Goal: Task Accomplishment & Management: Use online tool/utility

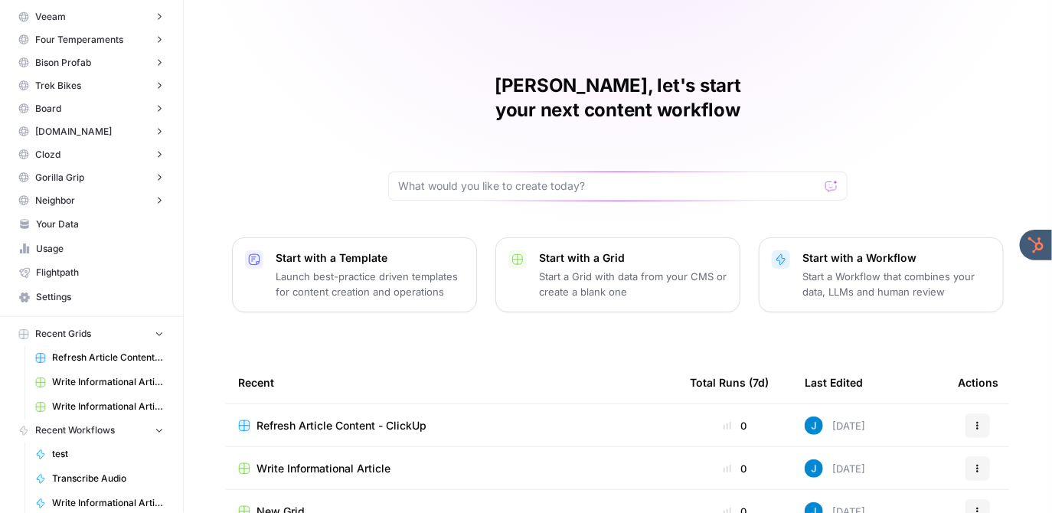
scroll to position [708, 0]
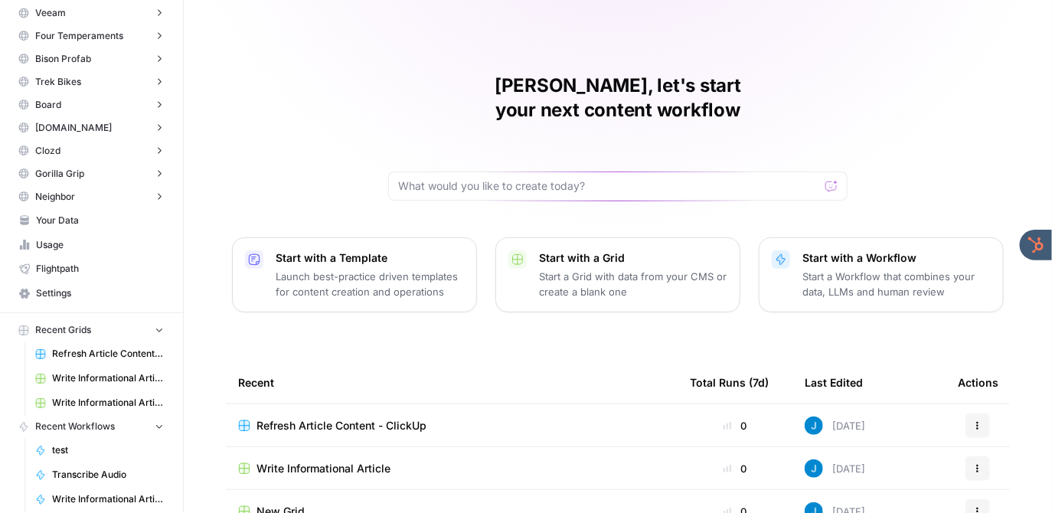
click at [93, 214] on span "Your Data" at bounding box center [100, 221] width 128 height 14
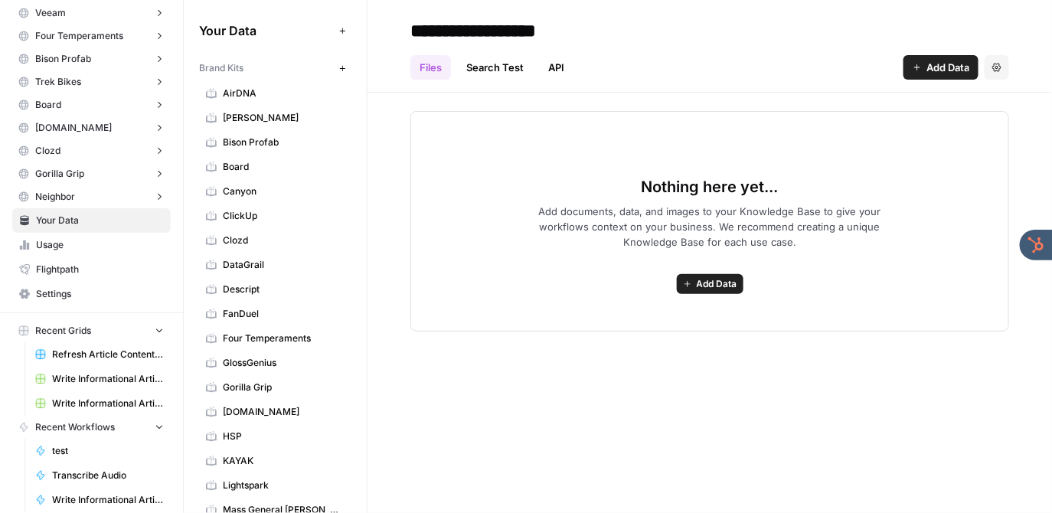
click at [276, 93] on span "AirDNA" at bounding box center [284, 94] width 122 height 14
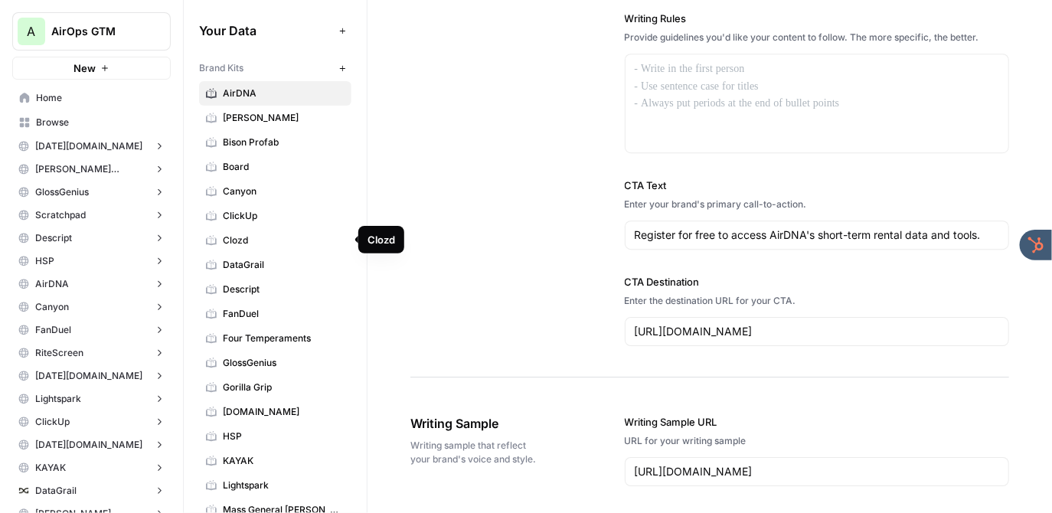
click at [104, 96] on span "Home" at bounding box center [100, 98] width 128 height 14
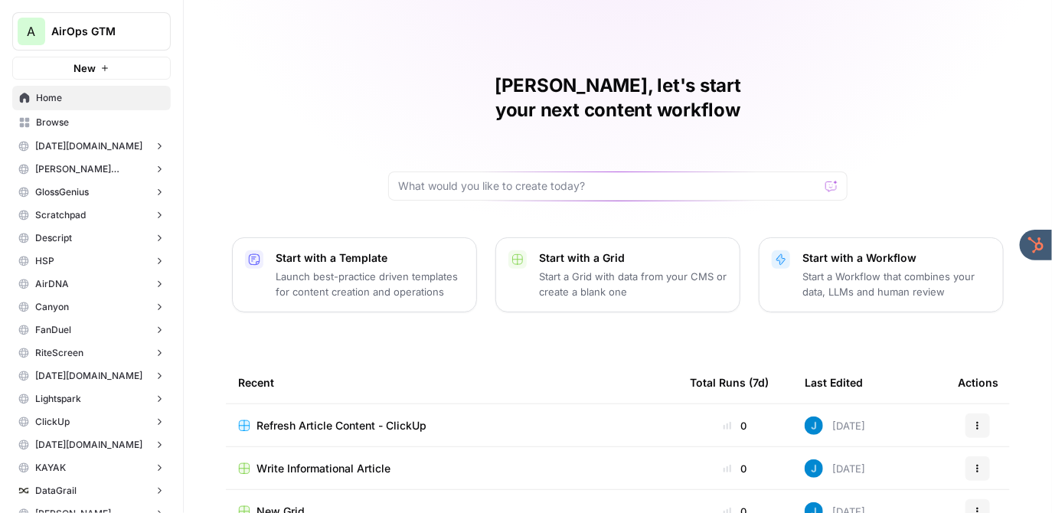
click at [381, 418] on span "Refresh Article Content - ClickUp" at bounding box center [342, 425] width 170 height 15
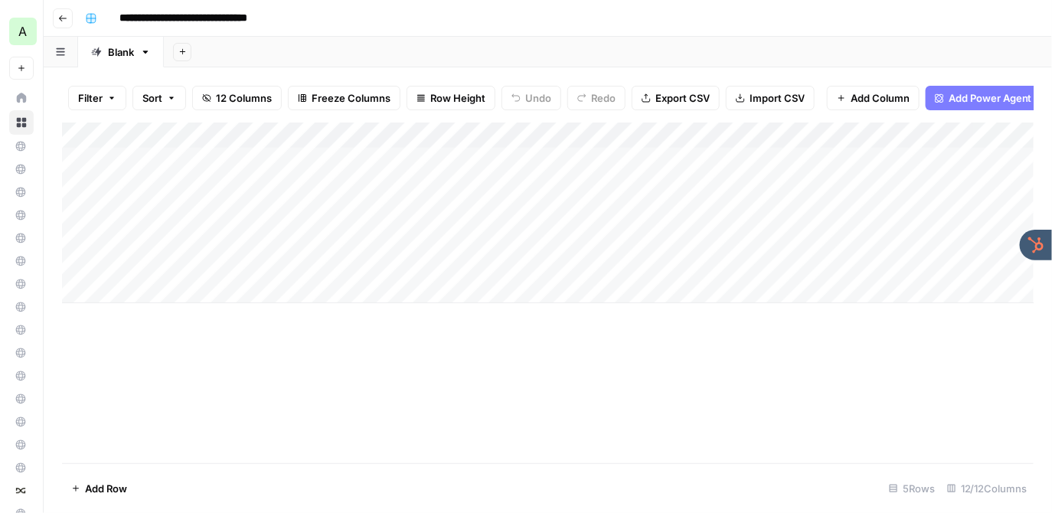
click at [955, 136] on div "Add Column" at bounding box center [548, 213] width 972 height 181
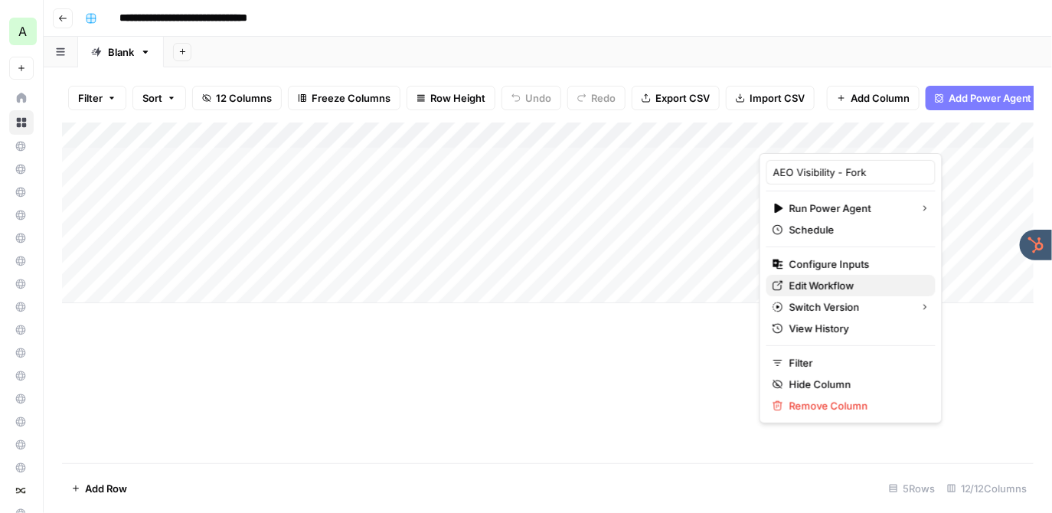
click at [838, 282] on span "Edit Workflow" at bounding box center [856, 285] width 134 height 15
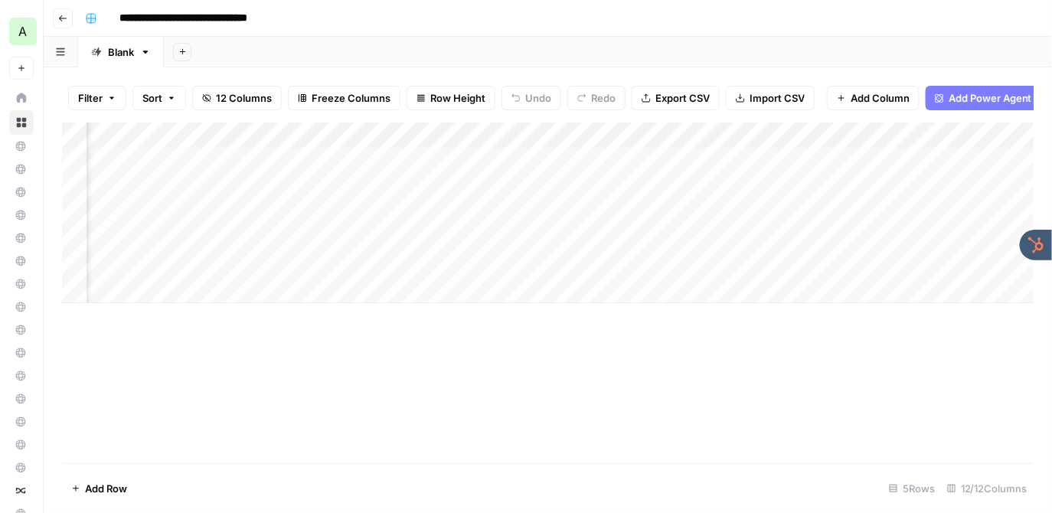
scroll to position [0, 383]
click at [659, 155] on div "Add Column" at bounding box center [548, 213] width 972 height 181
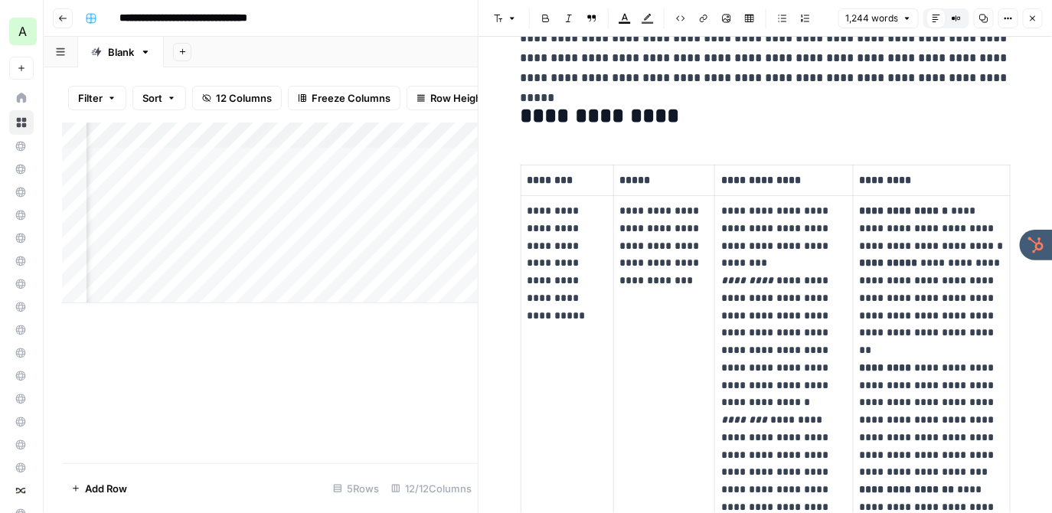
scroll to position [269, 0]
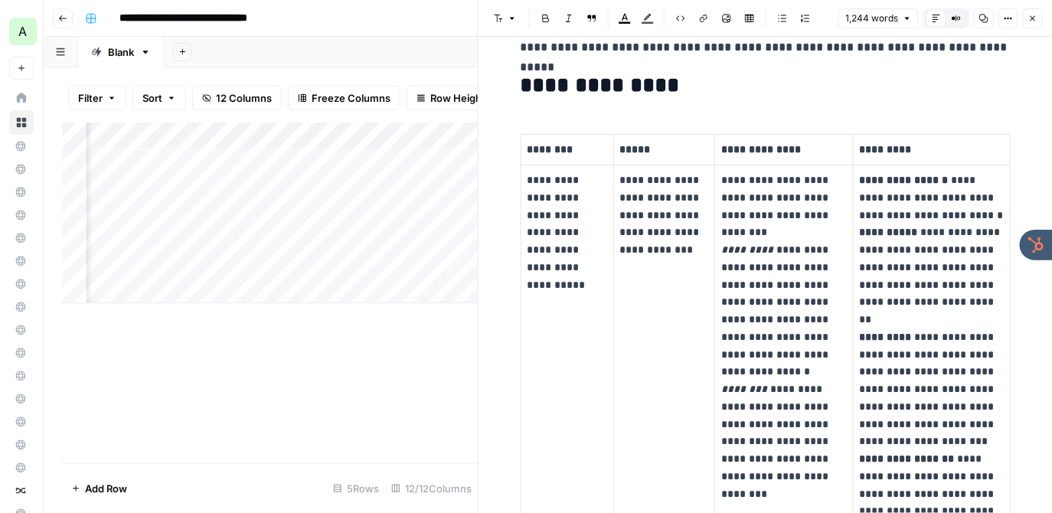
click at [1033, 21] on icon "button" at bounding box center [1032, 18] width 9 height 9
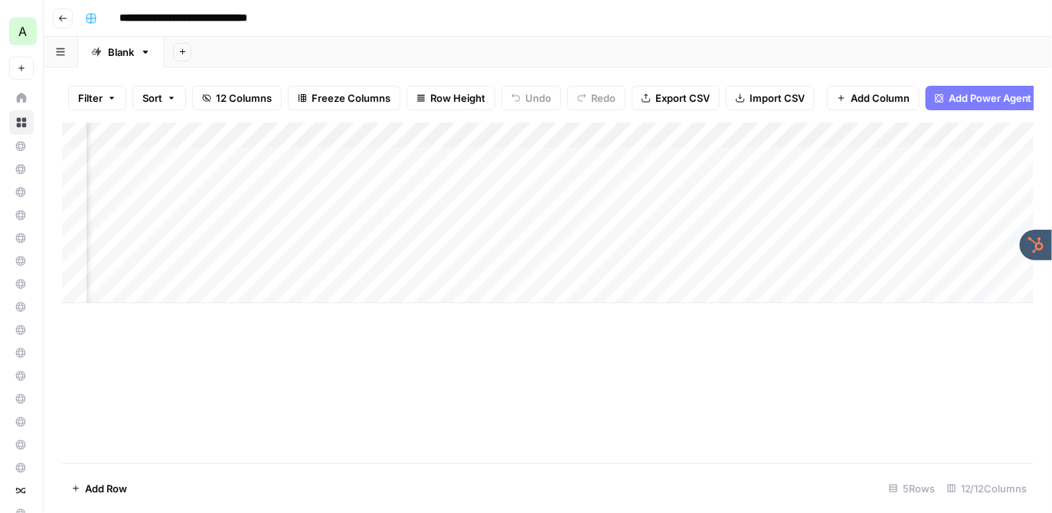
scroll to position [0, 628]
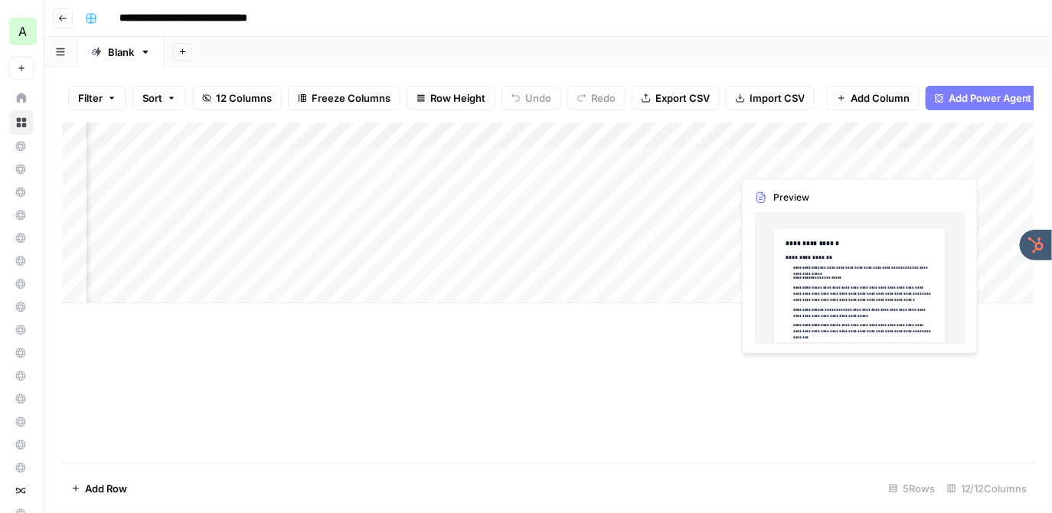
click at [787, 156] on div "Add Column" at bounding box center [548, 213] width 972 height 181
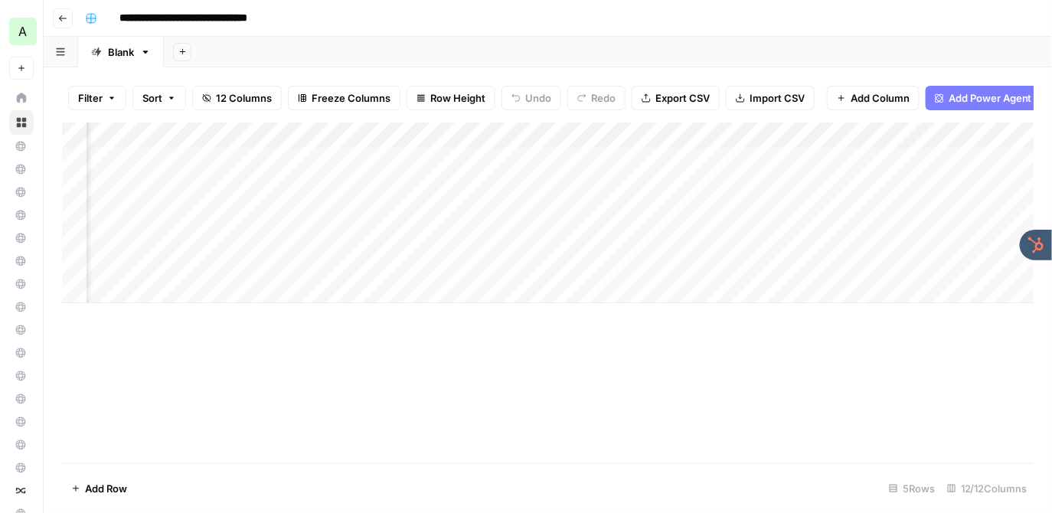
scroll to position [0, 1307]
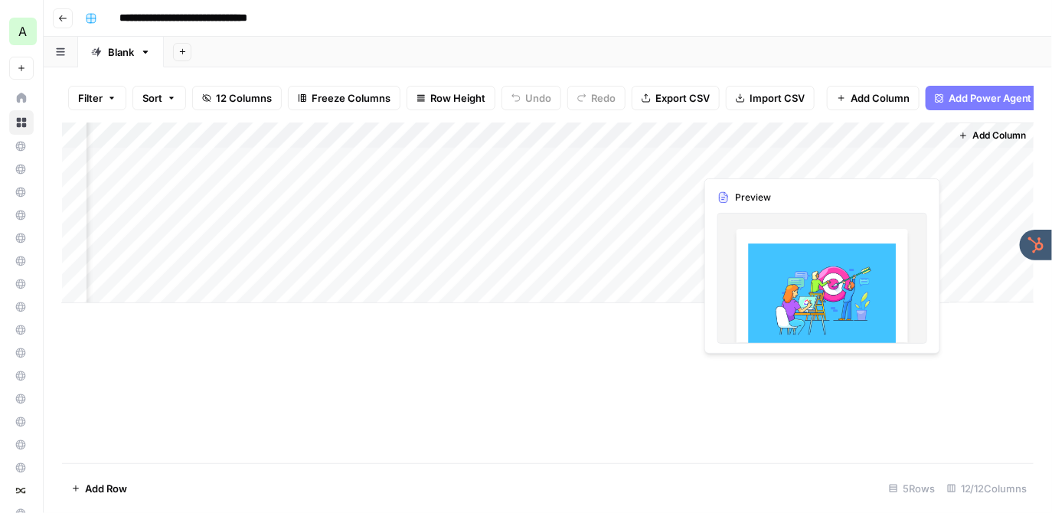
click at [862, 158] on div "Add Column" at bounding box center [548, 213] width 972 height 181
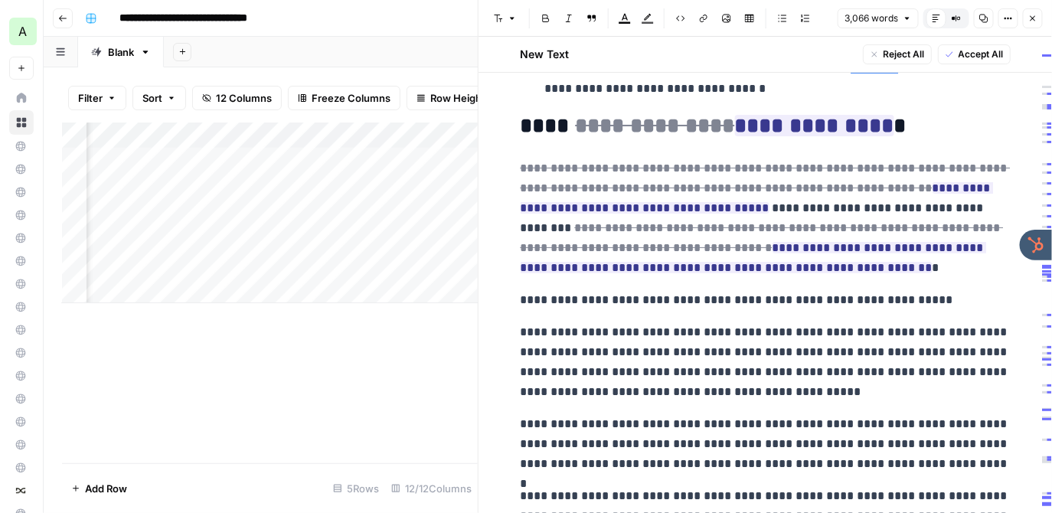
scroll to position [1844, 0]
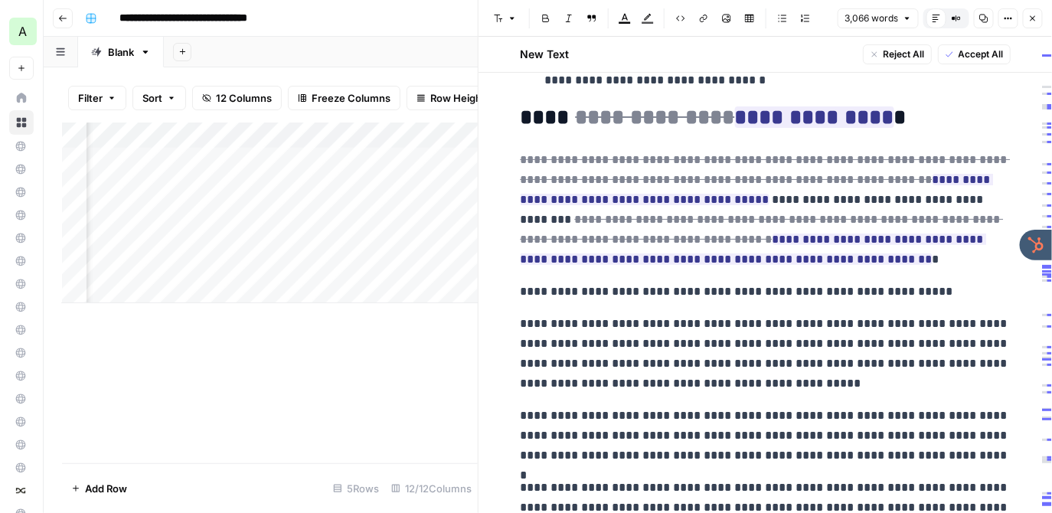
click at [759, 269] on p "**********" at bounding box center [766, 209] width 490 height 119
click at [1034, 14] on icon "button" at bounding box center [1032, 18] width 9 height 9
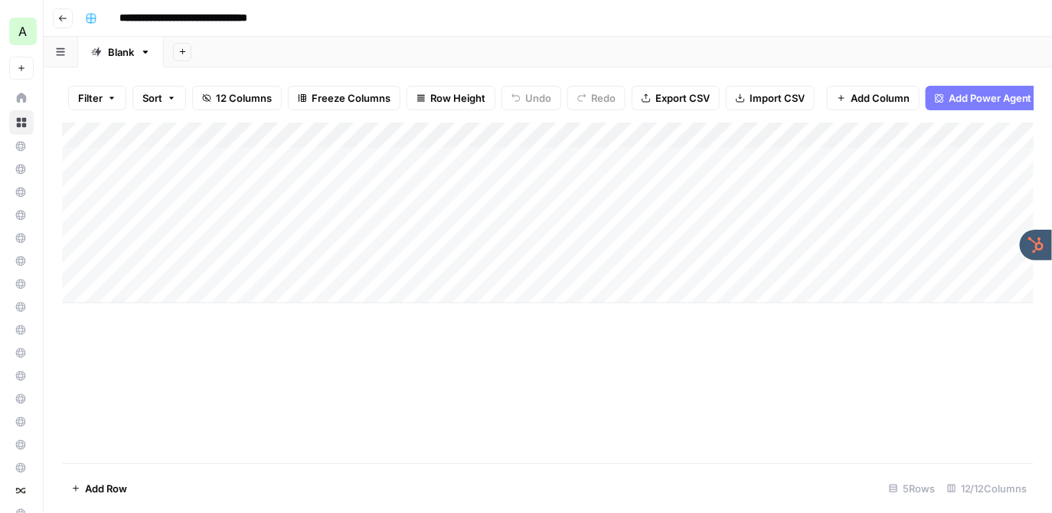
click at [502, 57] on div "Add Sheet" at bounding box center [608, 52] width 888 height 31
click at [497, 22] on div "**********" at bounding box center [558, 18] width 958 height 25
click at [503, 21] on div "**********" at bounding box center [558, 18] width 958 height 25
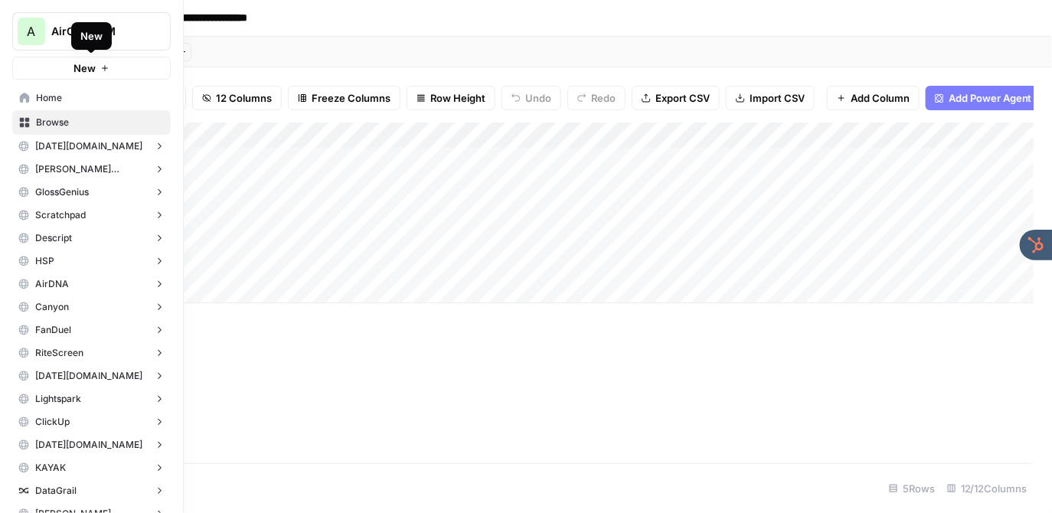
click at [56, 67] on button "New" at bounding box center [91, 68] width 159 height 23
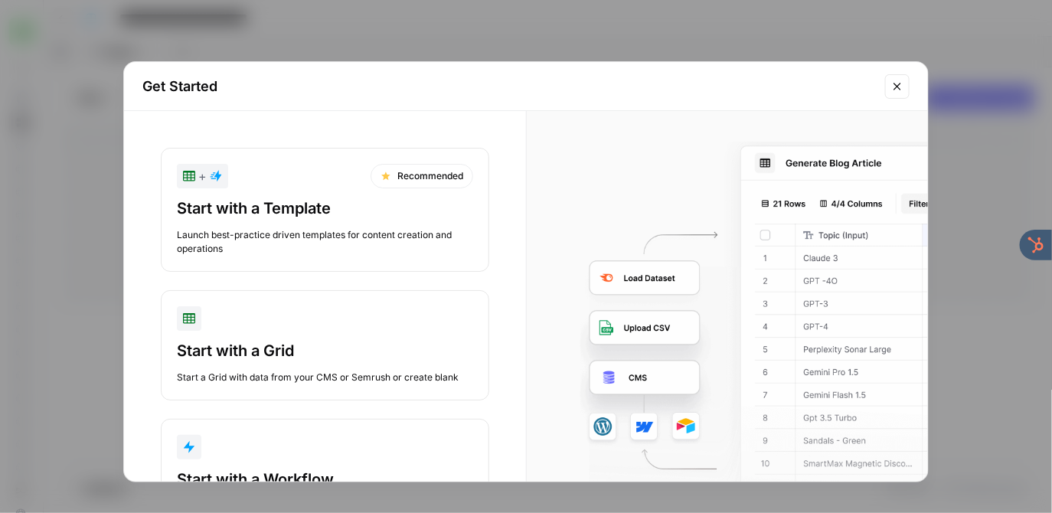
scroll to position [83, 0]
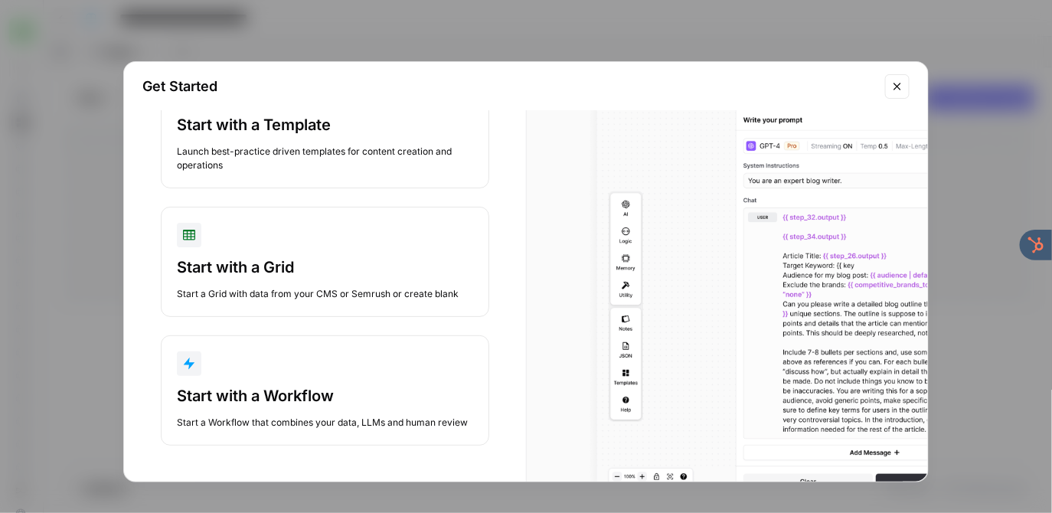
click at [262, 398] on div "Start with a Workflow" at bounding box center [325, 395] width 296 height 21
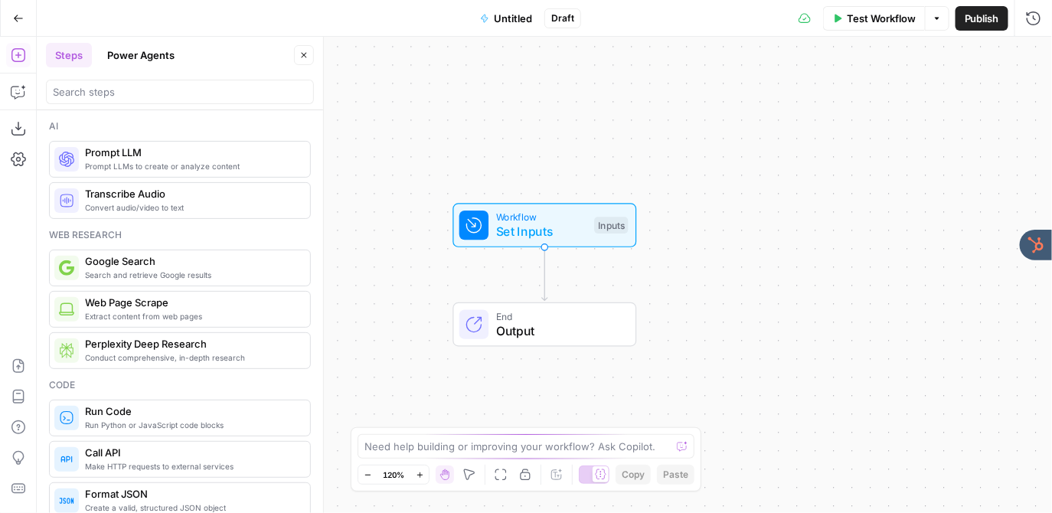
click at [18, 18] on icon "button" at bounding box center [18, 18] width 9 height 7
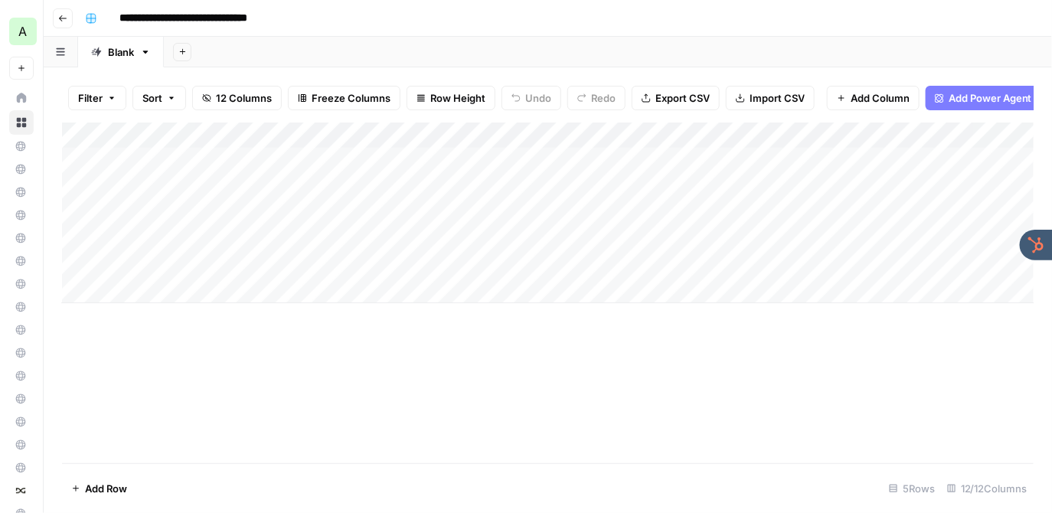
scroll to position [0, 208]
click at [443, 24] on div "**********" at bounding box center [558, 18] width 958 height 25
click at [60, 12] on button "Go back" at bounding box center [63, 18] width 20 height 20
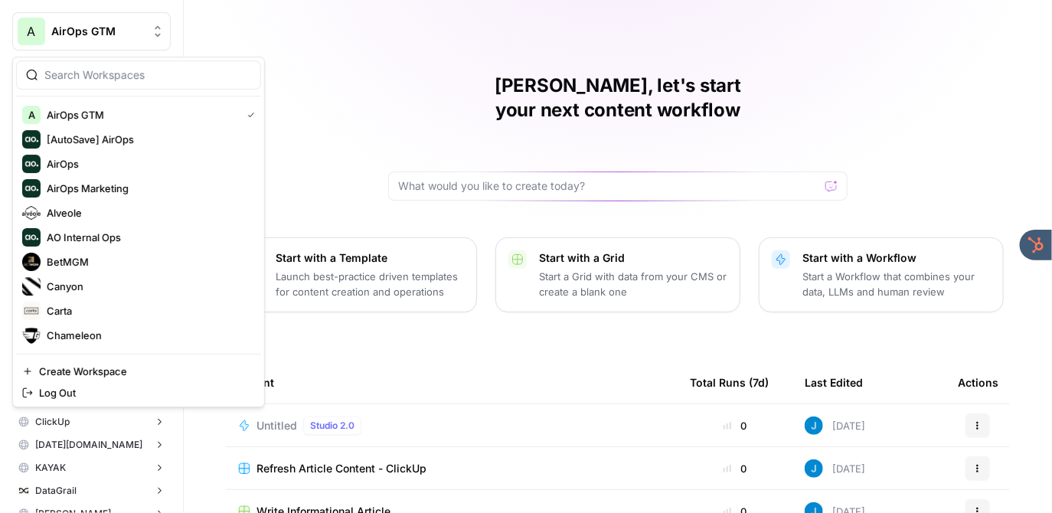
click at [59, 25] on span "AirOps GTM" at bounding box center [97, 31] width 93 height 15
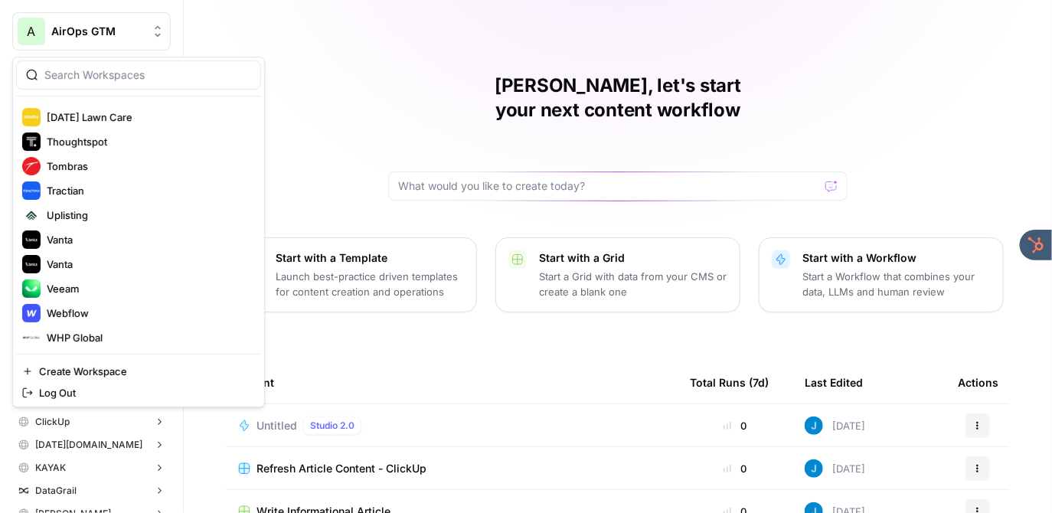
scroll to position [539, 0]
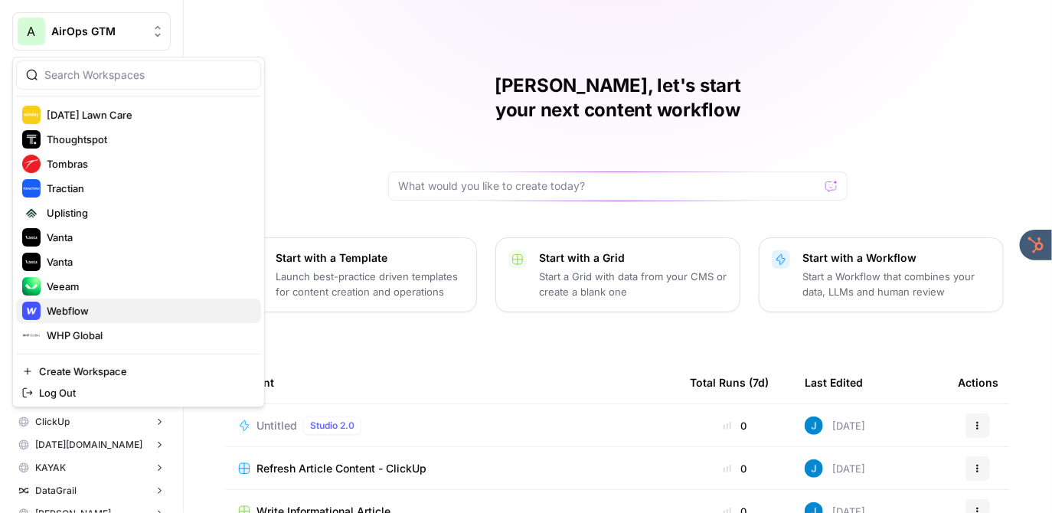
click at [83, 309] on span "Webflow" at bounding box center [148, 310] width 202 height 15
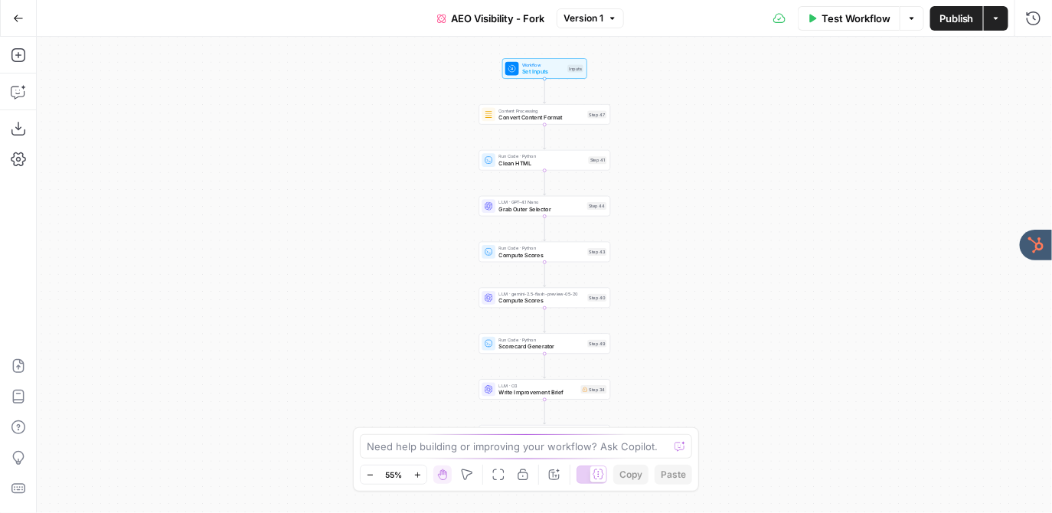
click at [443, 111] on div "Workflow Set Inputs Inputs Content Processing Convert Content Format Step 47 Ru…" at bounding box center [544, 275] width 1015 height 476
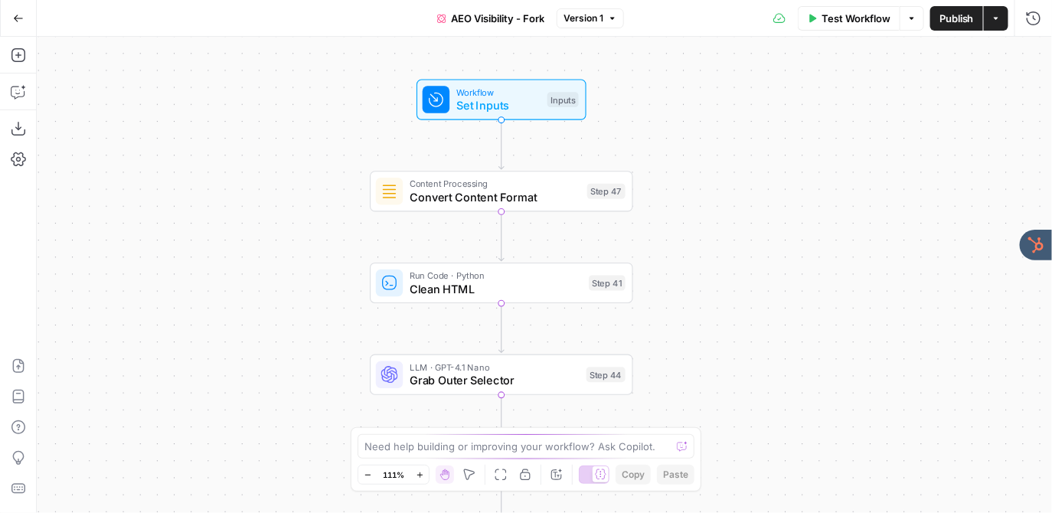
drag, startPoint x: 438, startPoint y: 152, endPoint x: 294, endPoint y: 226, distance: 161.6
click at [294, 226] on div "Workflow Set Inputs Inputs Content Processing Convert Content Format Step 47 Ru…" at bounding box center [544, 275] width 1015 height 476
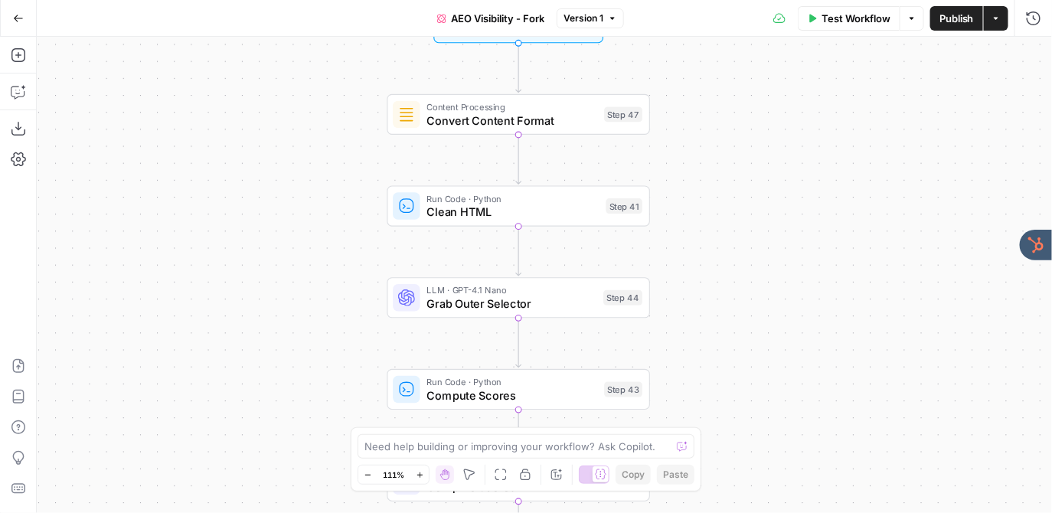
click at [222, 152] on div "Workflow Set Inputs Inputs Content Processing Convert Content Format Step 47 Ru…" at bounding box center [544, 275] width 1015 height 476
click at [177, 41] on div "Workflow Set Inputs Inputs Content Processing Convert Content Format Step 47 Ru…" at bounding box center [544, 275] width 1015 height 476
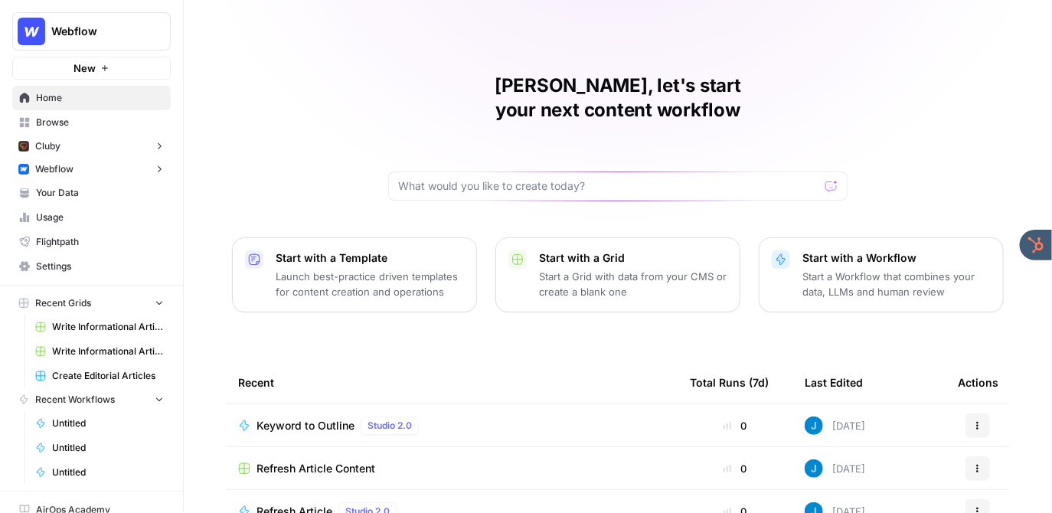
click at [80, 370] on span "Create Editorial Articles" at bounding box center [108, 376] width 112 height 14
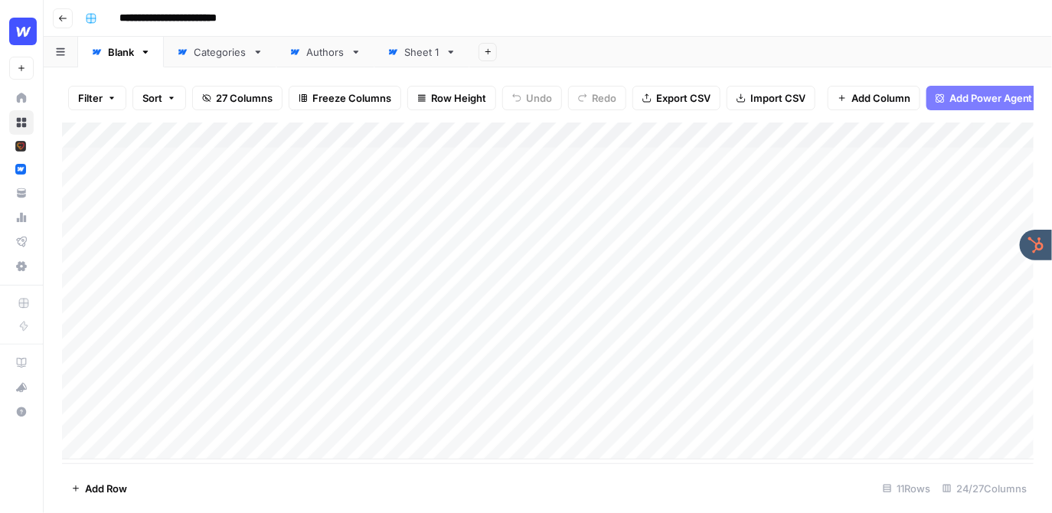
click at [624, 136] on div "Add Column" at bounding box center [548, 291] width 972 height 337
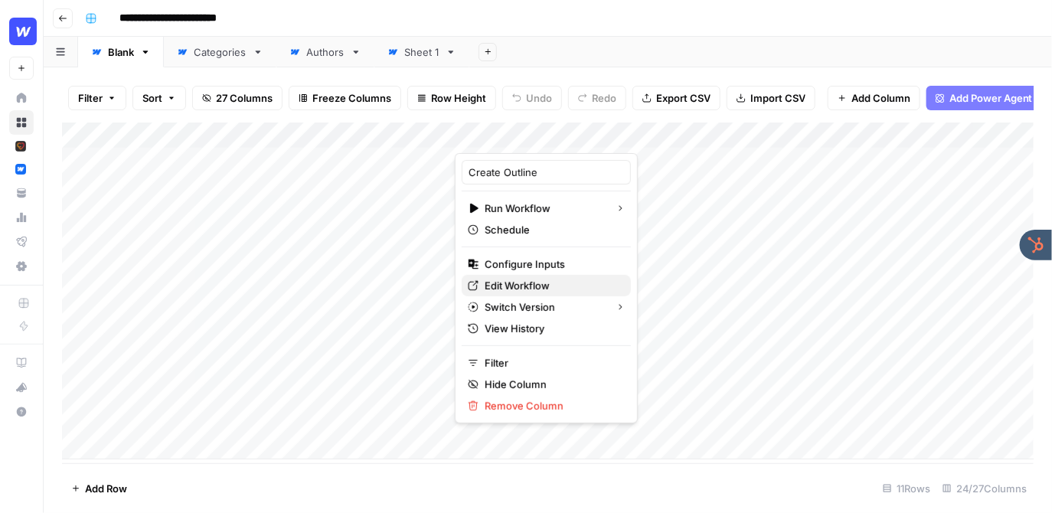
click at [544, 278] on span "Edit Workflow" at bounding box center [552, 285] width 134 height 15
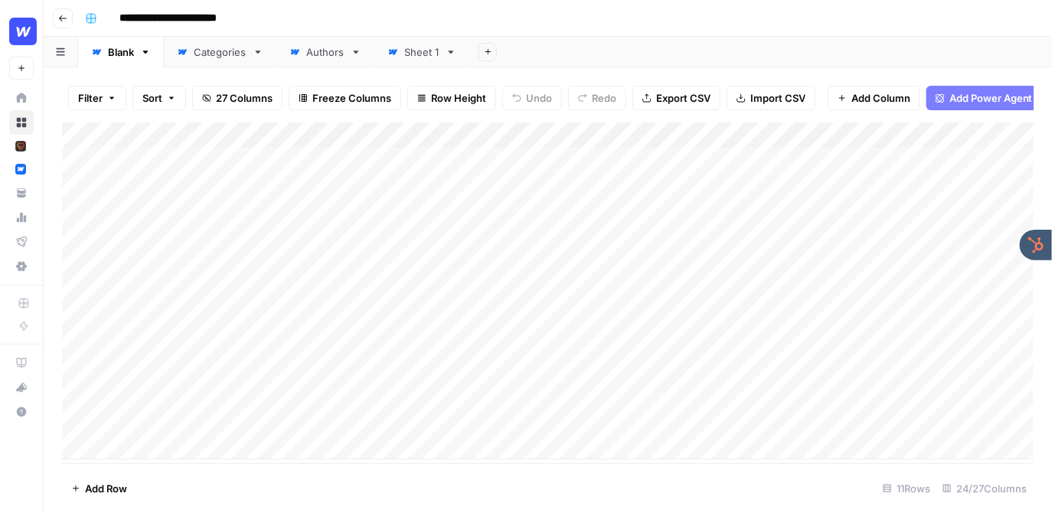
click at [527, 12] on div "**********" at bounding box center [558, 18] width 958 height 25
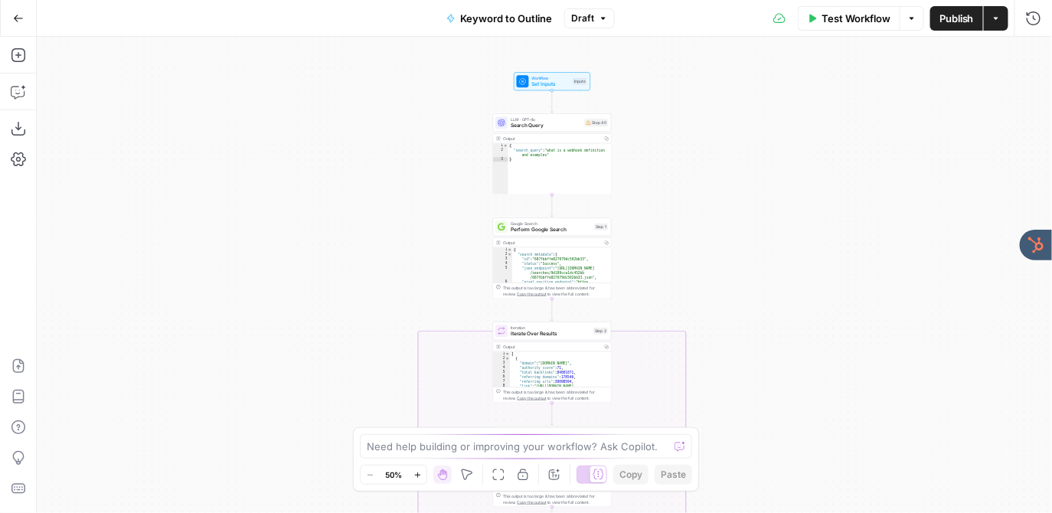
click at [466, 103] on div "true false Workflow Set Inputs Inputs LLM · GPT-4o Search Query Step 40 Output …" at bounding box center [544, 275] width 1015 height 476
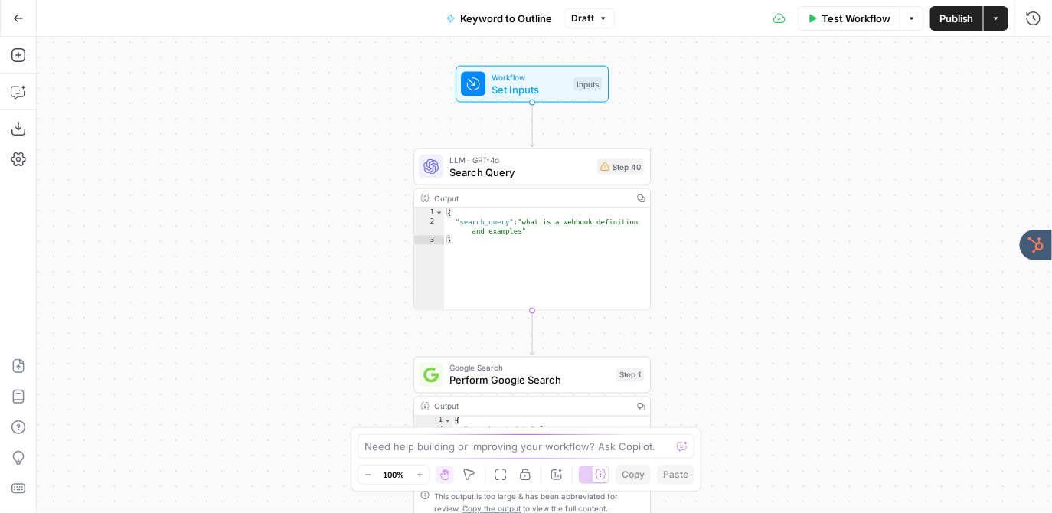
drag, startPoint x: 517, startPoint y: 175, endPoint x: 411, endPoint y: 198, distance: 108.1
click at [411, 198] on div "true false Workflow Set Inputs Inputs LLM · GPT-4o Search Query Step 40 Output …" at bounding box center [544, 275] width 1015 height 476
click at [506, 87] on span "Set Inputs" at bounding box center [530, 88] width 76 height 15
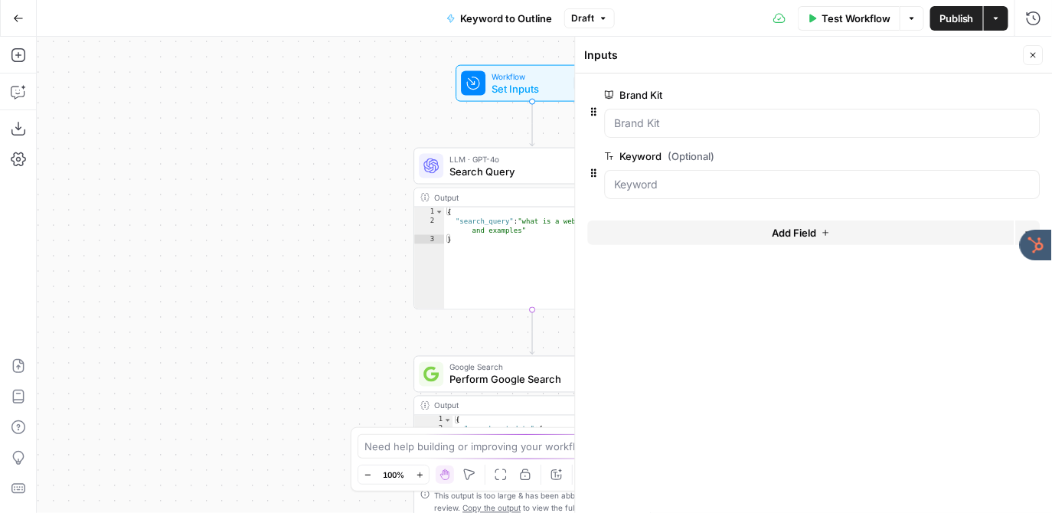
click at [1039, 52] on button "Close" at bounding box center [1034, 55] width 20 height 20
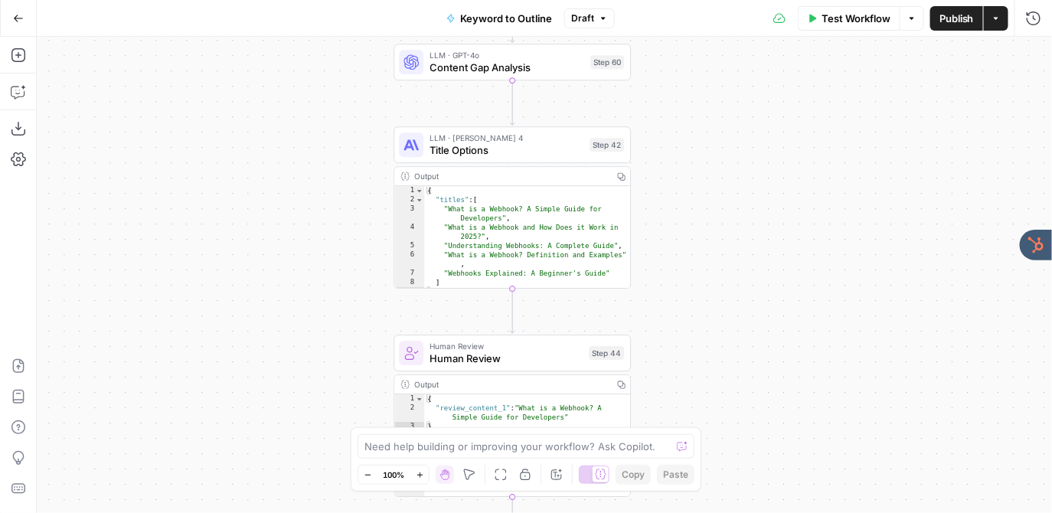
click at [446, 159] on div "LLM · Claude Sonnet 4 Title Options Step 42 Copy step Delete step Add Note Test" at bounding box center [512, 144] width 237 height 37
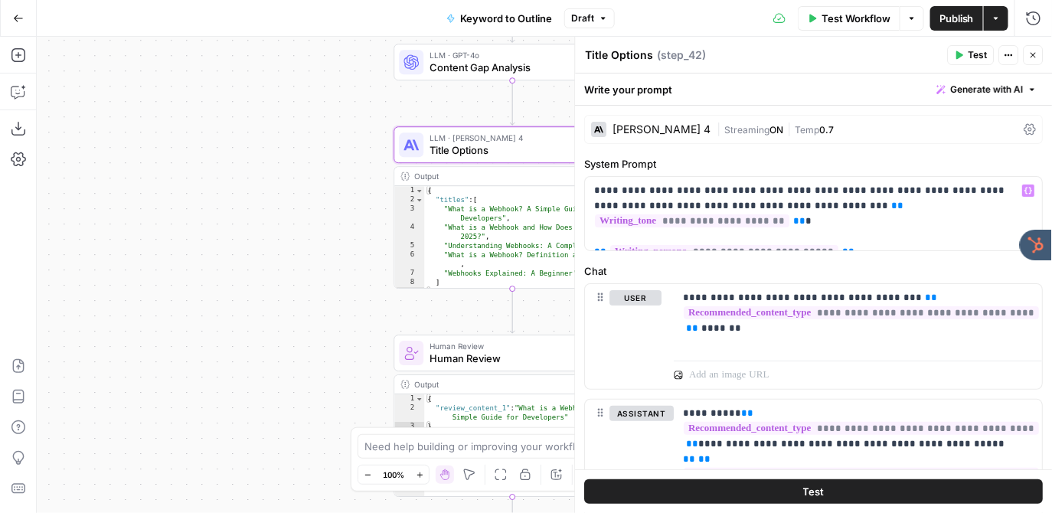
click at [663, 131] on div "Claude Sonnet 4" at bounding box center [662, 129] width 98 height 11
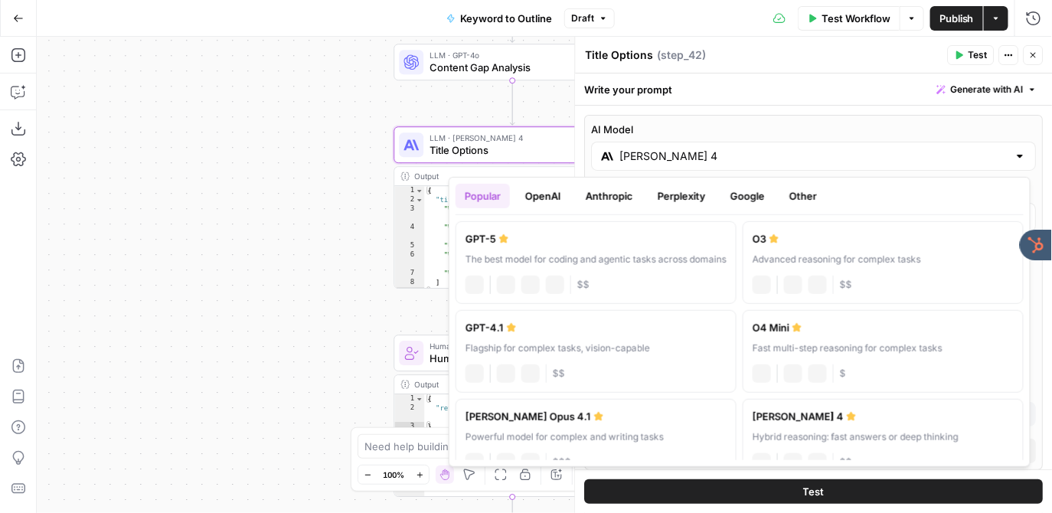
click at [665, 156] on input "Claude Sonnet 4" at bounding box center [814, 156] width 388 height 15
click at [255, 245] on div "true false Workflow Set Inputs Inputs LLM · GPT-4o Search Query Step 40 Output …" at bounding box center [544, 275] width 1015 height 476
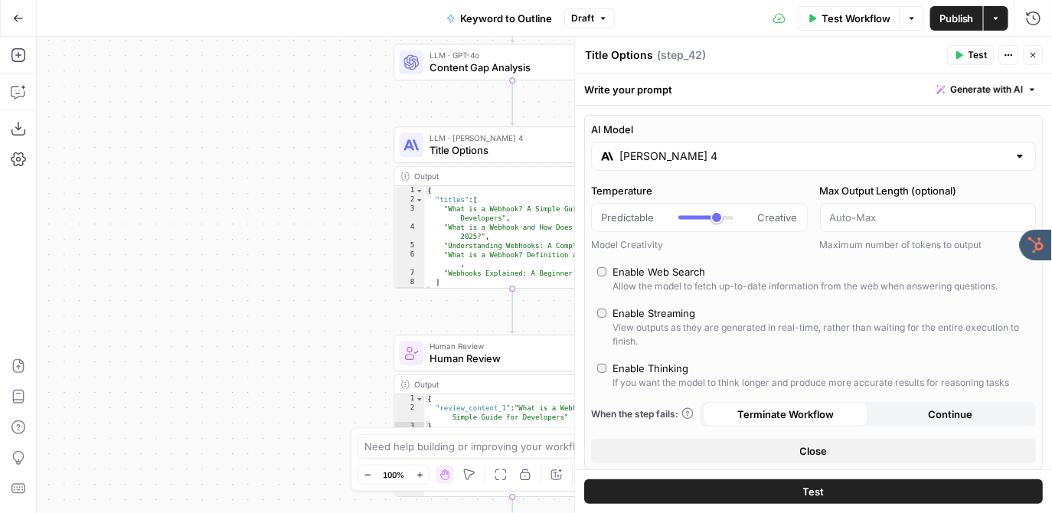
click at [1036, 54] on icon "button" at bounding box center [1033, 55] width 9 height 9
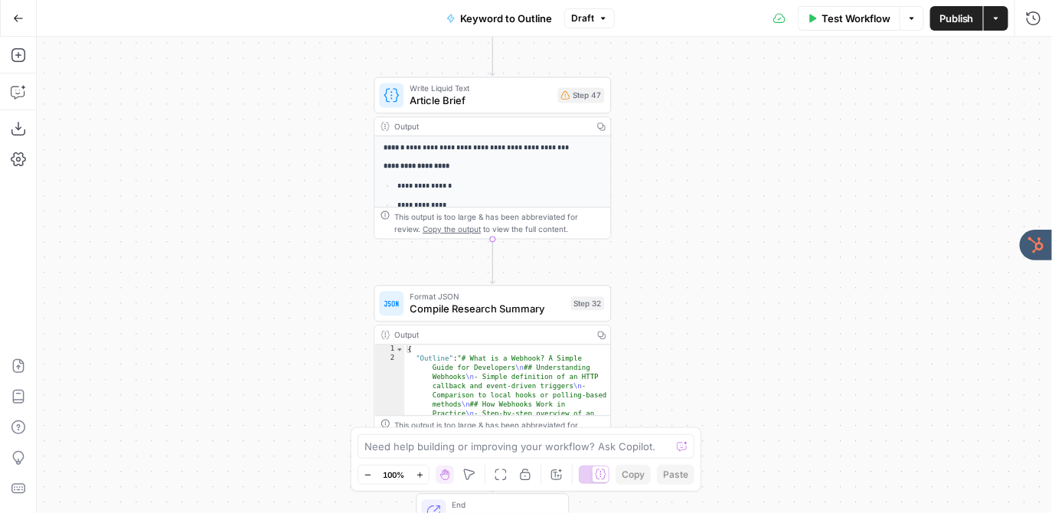
click at [309, 100] on div "true false Workflow Set Inputs Inputs LLM · GPT-4o Search Query Step 40 Output …" at bounding box center [544, 275] width 1015 height 476
